Goal: Find specific page/section: Find specific page/section

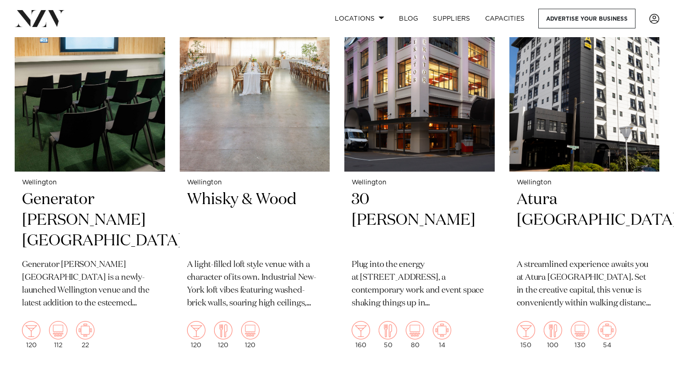
scroll to position [823, 0]
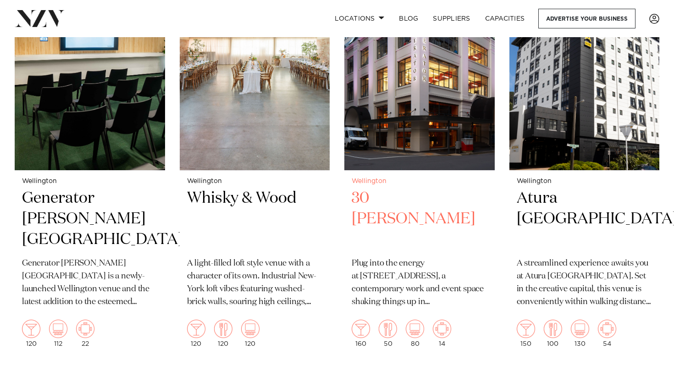
click at [354, 201] on h2 "30 [PERSON_NAME]" at bounding box center [419, 219] width 136 height 62
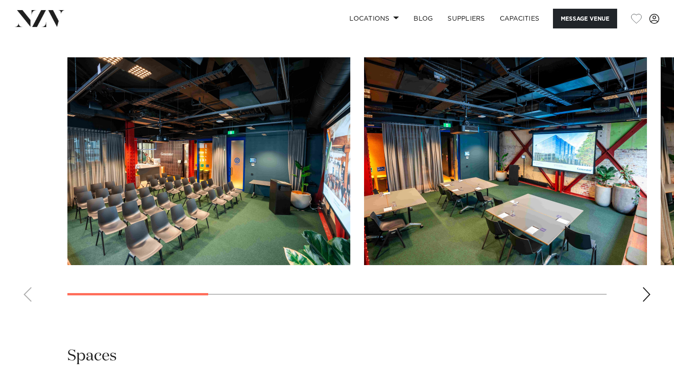
scroll to position [840, 0]
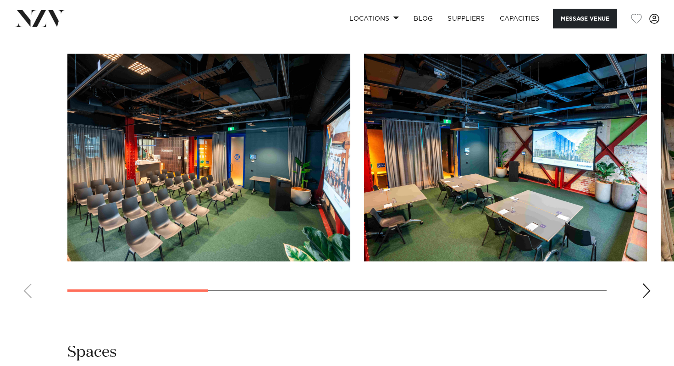
click at [644, 298] on div "Next slide" at bounding box center [646, 290] width 9 height 15
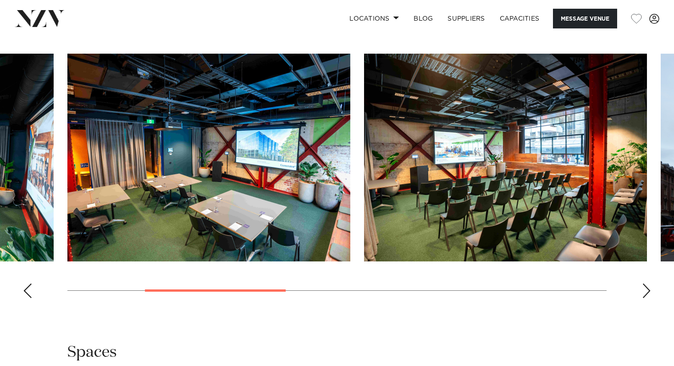
click at [644, 298] on div "Next slide" at bounding box center [646, 290] width 9 height 15
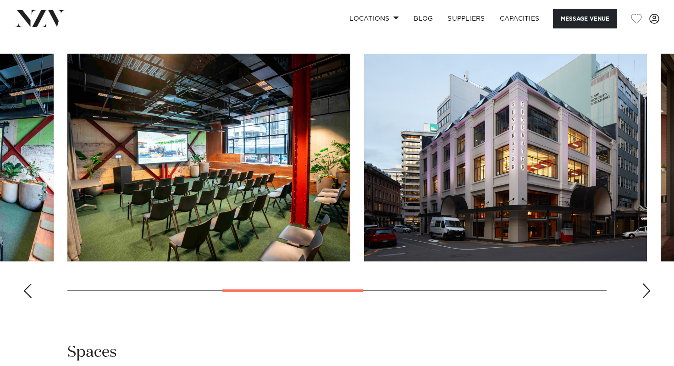
click at [644, 298] on div "Next slide" at bounding box center [646, 290] width 9 height 15
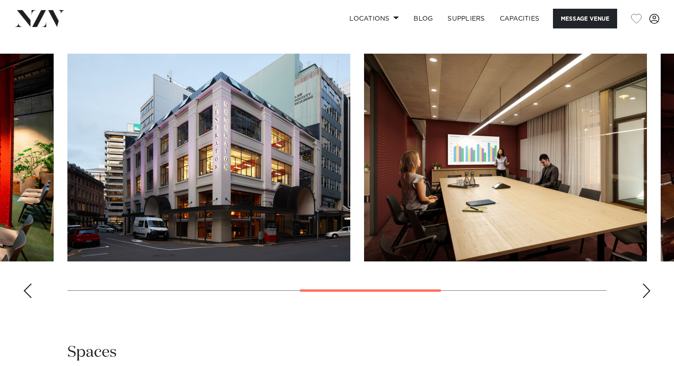
click at [644, 298] on div "Next slide" at bounding box center [646, 290] width 9 height 15
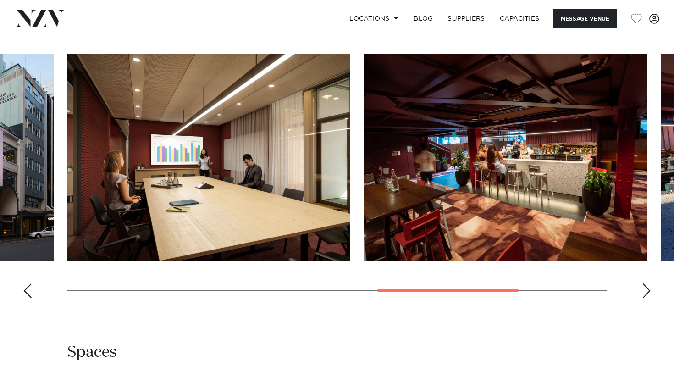
click at [644, 298] on div "Next slide" at bounding box center [646, 290] width 9 height 15
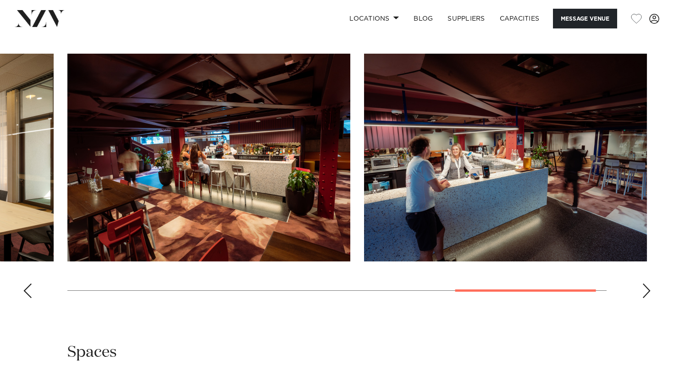
click at [644, 298] on div "Next slide" at bounding box center [646, 290] width 9 height 15
